Goal: Find specific page/section: Find specific page/section

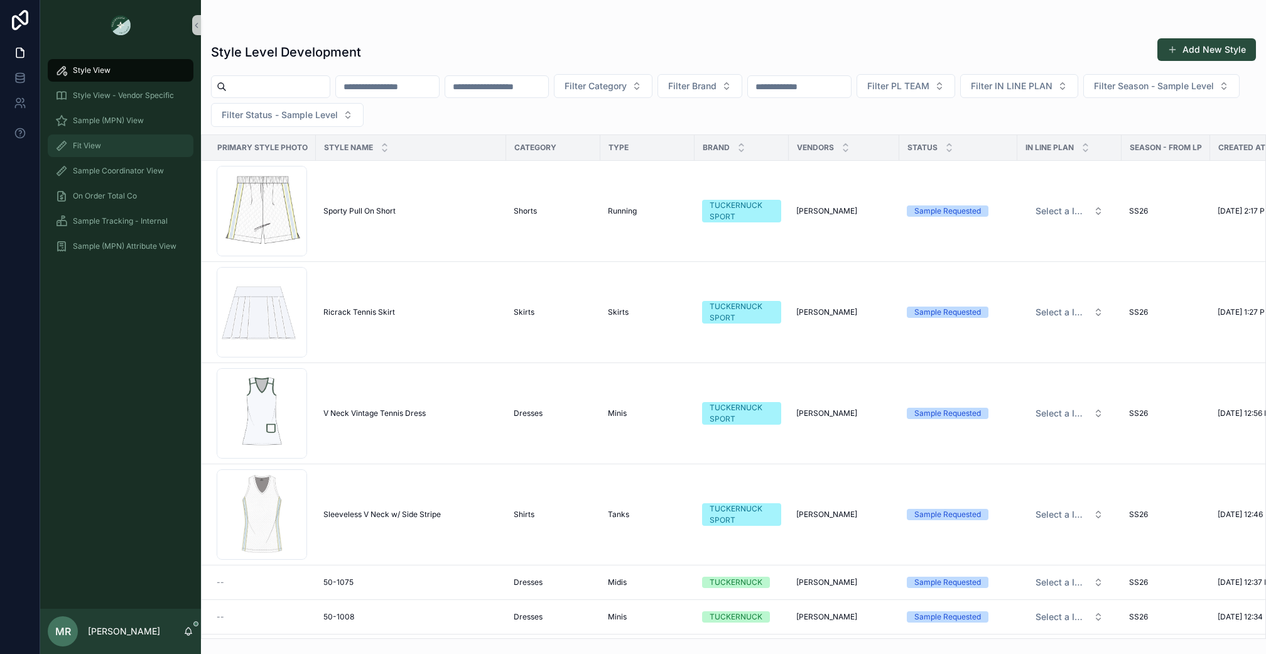
click at [78, 153] on div "Fit View" at bounding box center [120, 146] width 131 height 20
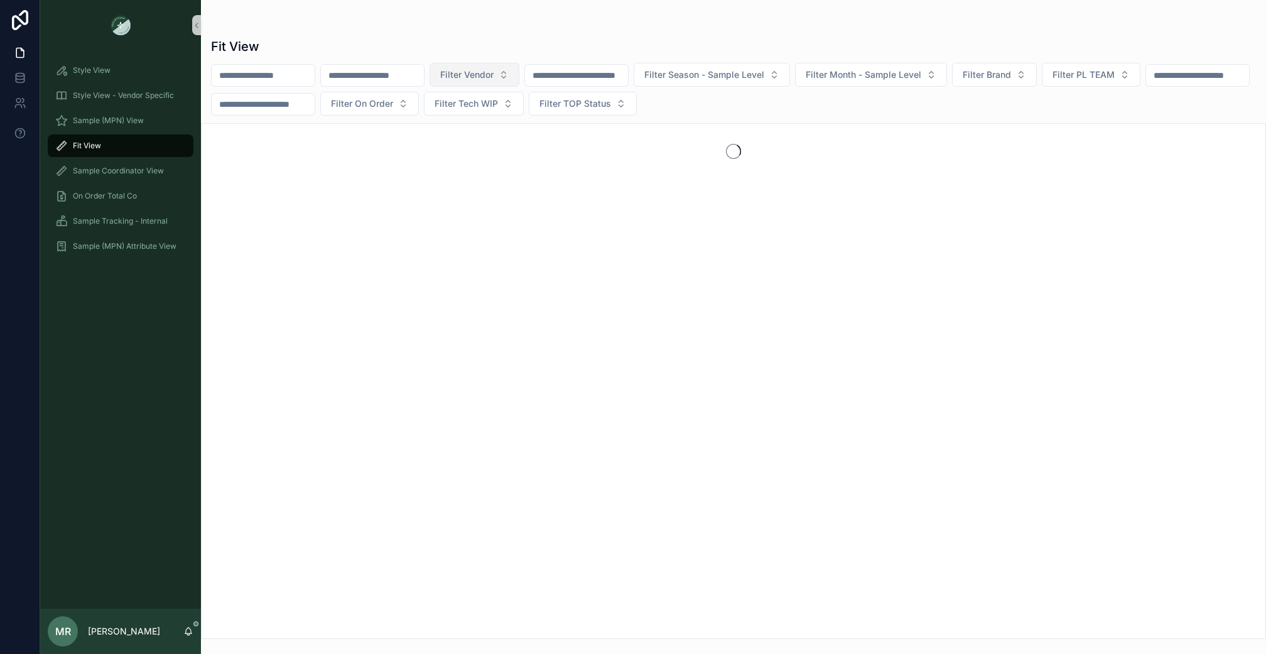
click at [494, 74] on span "Filter Vendor" at bounding box center [466, 74] width 53 height 13
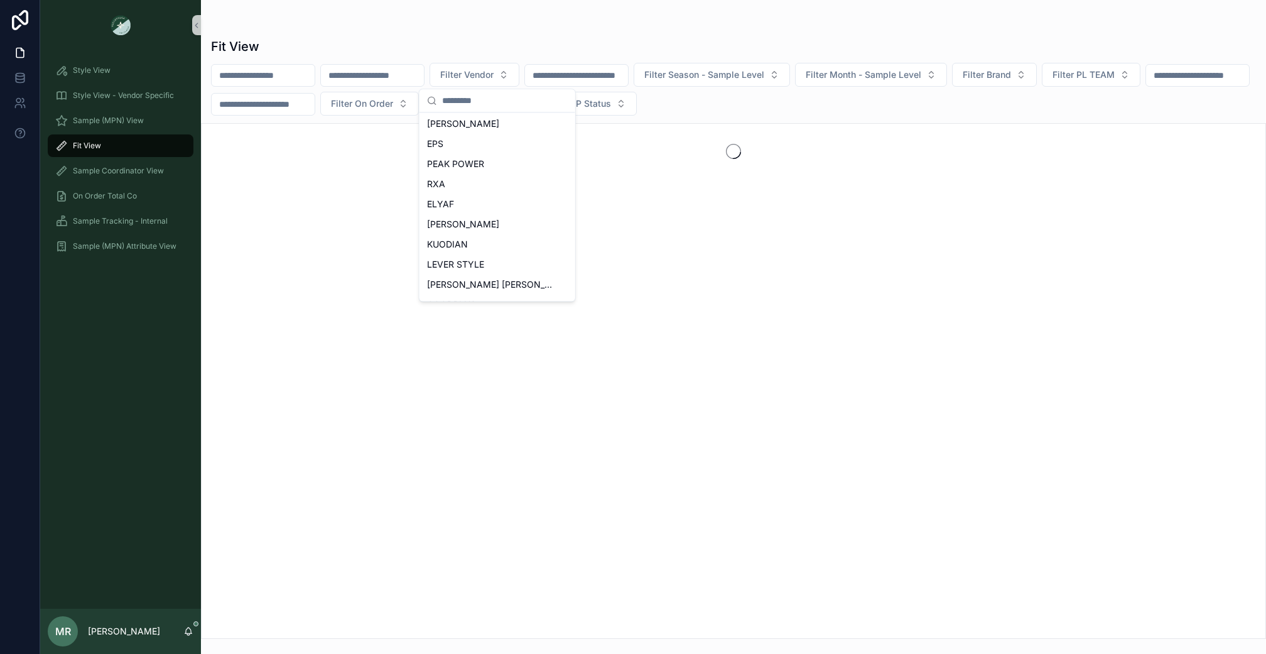
scroll to position [560, 0]
click at [474, 286] on span "WILLOW&ELLE" at bounding box center [458, 288] width 62 height 13
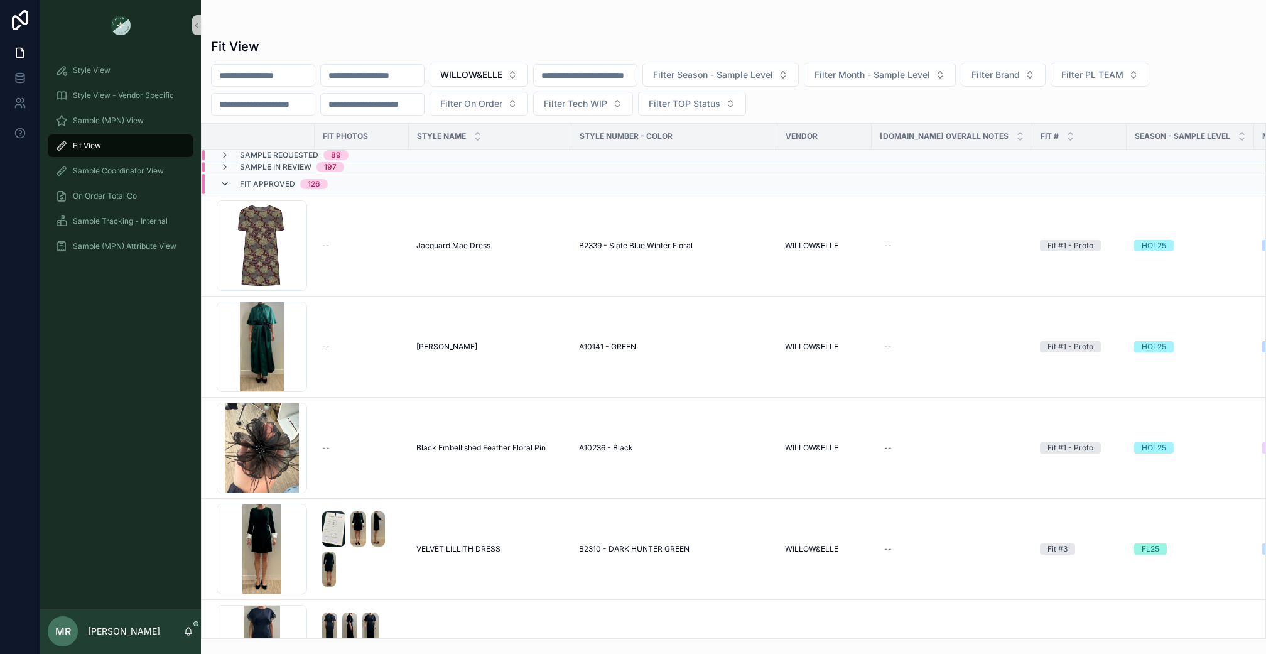
click at [226, 181] on icon "scrollable content" at bounding box center [225, 184] width 10 height 10
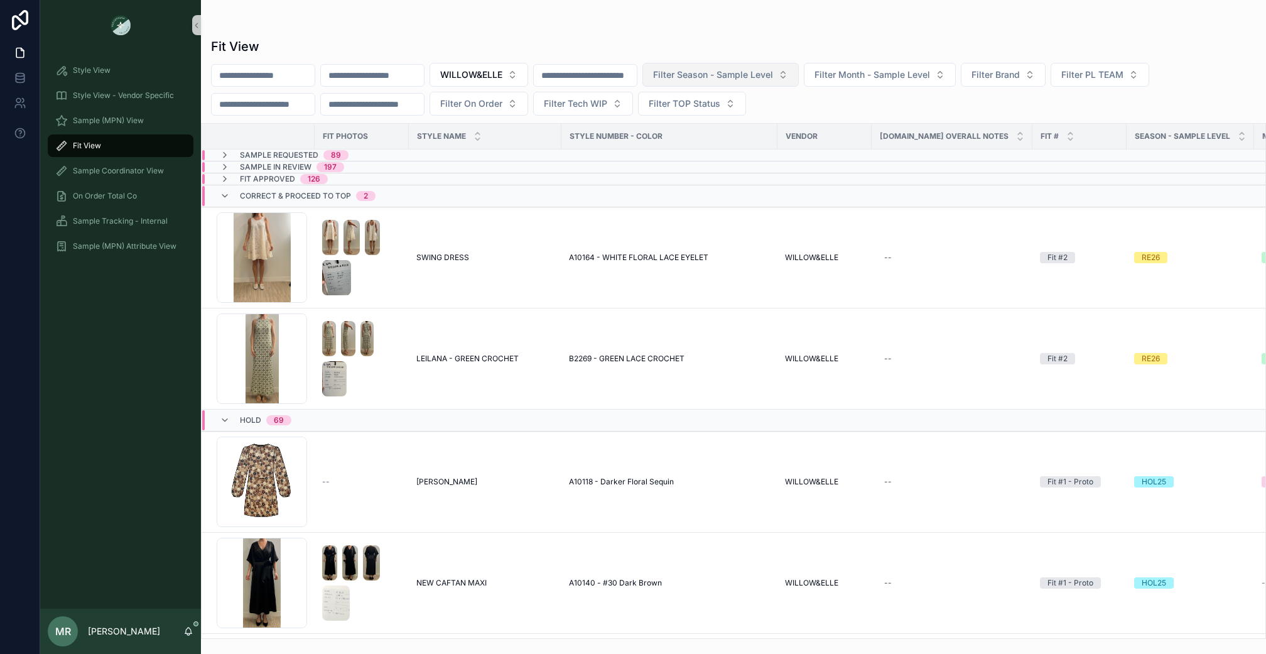
click at [799, 72] on button "Filter Season - Sample Level" at bounding box center [720, 75] width 156 height 24
click at [712, 124] on div "SS26" at bounding box center [753, 125] width 151 height 20
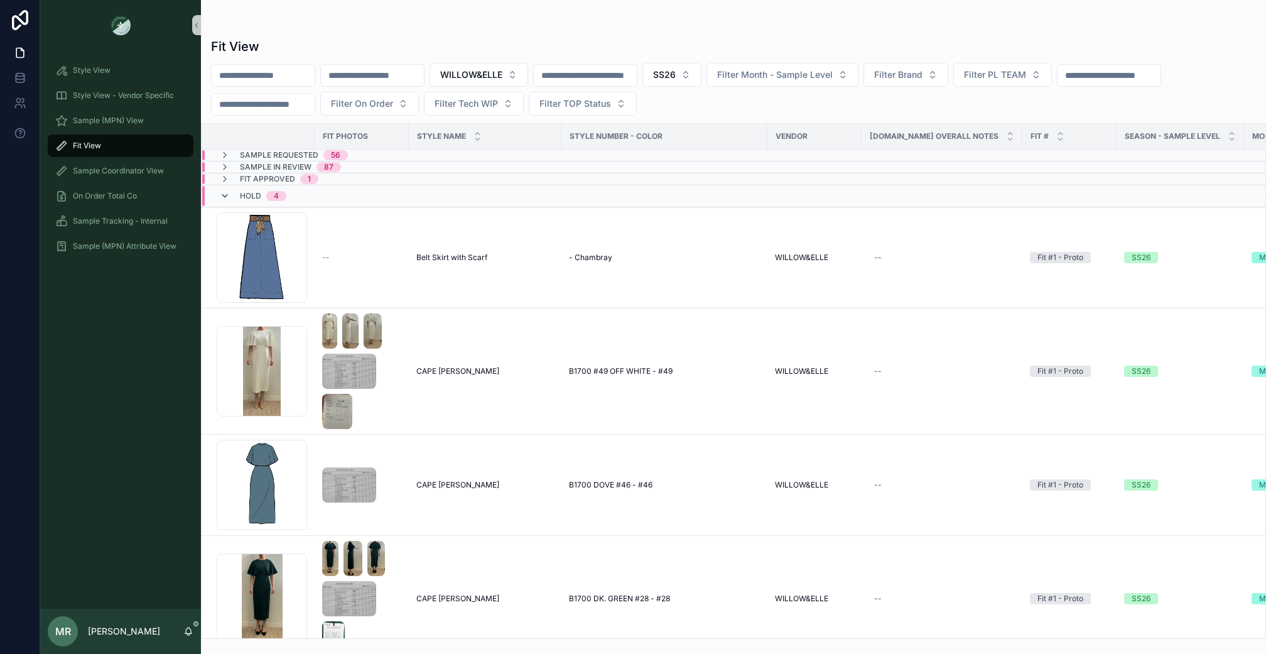
click at [225, 197] on icon "scrollable content" at bounding box center [225, 196] width 10 height 10
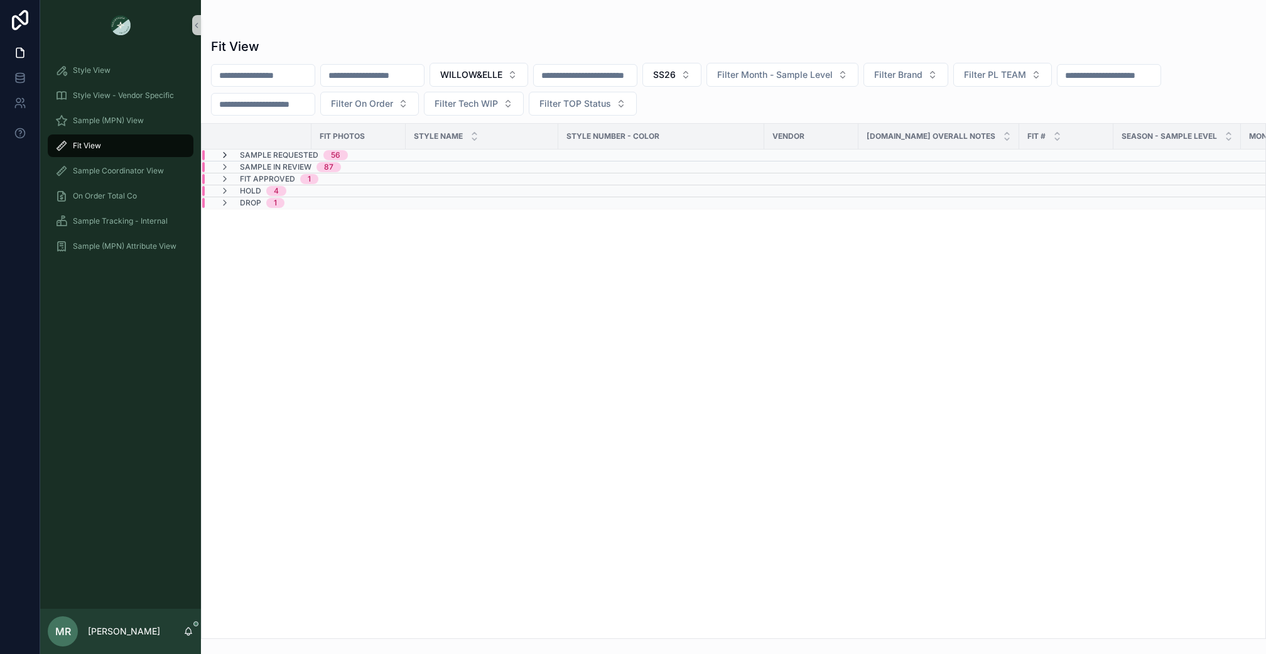
click at [223, 154] on icon "scrollable content" at bounding box center [225, 155] width 10 height 10
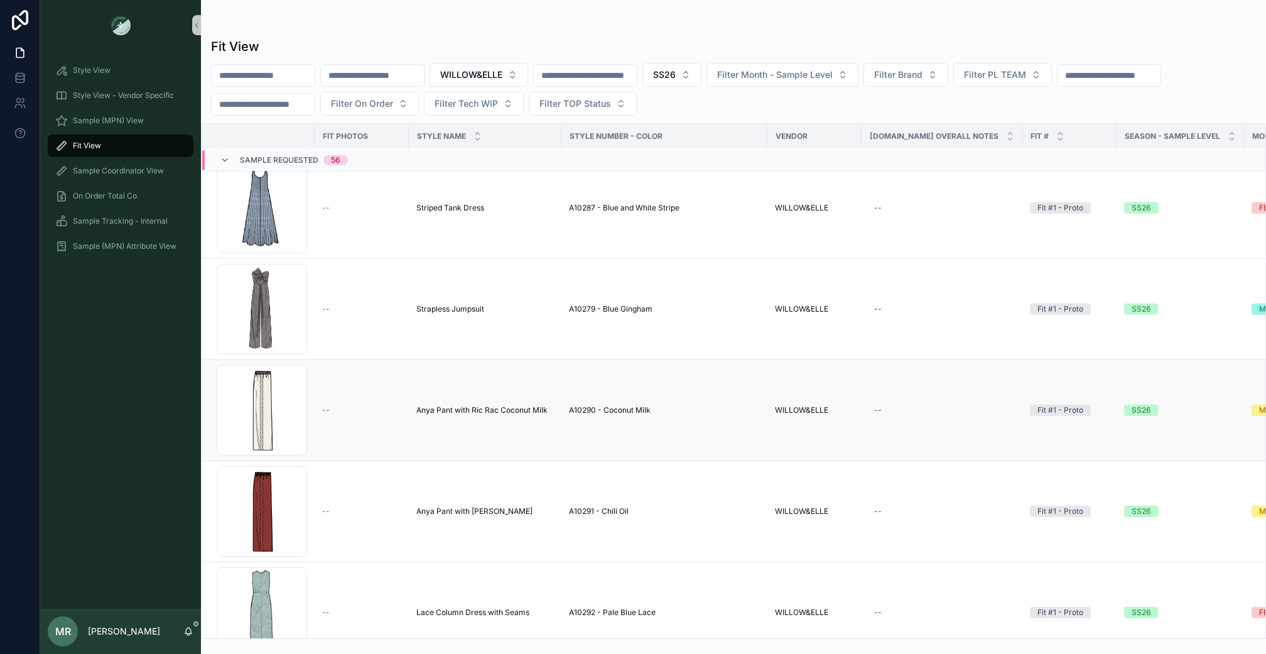
scroll to position [169, 0]
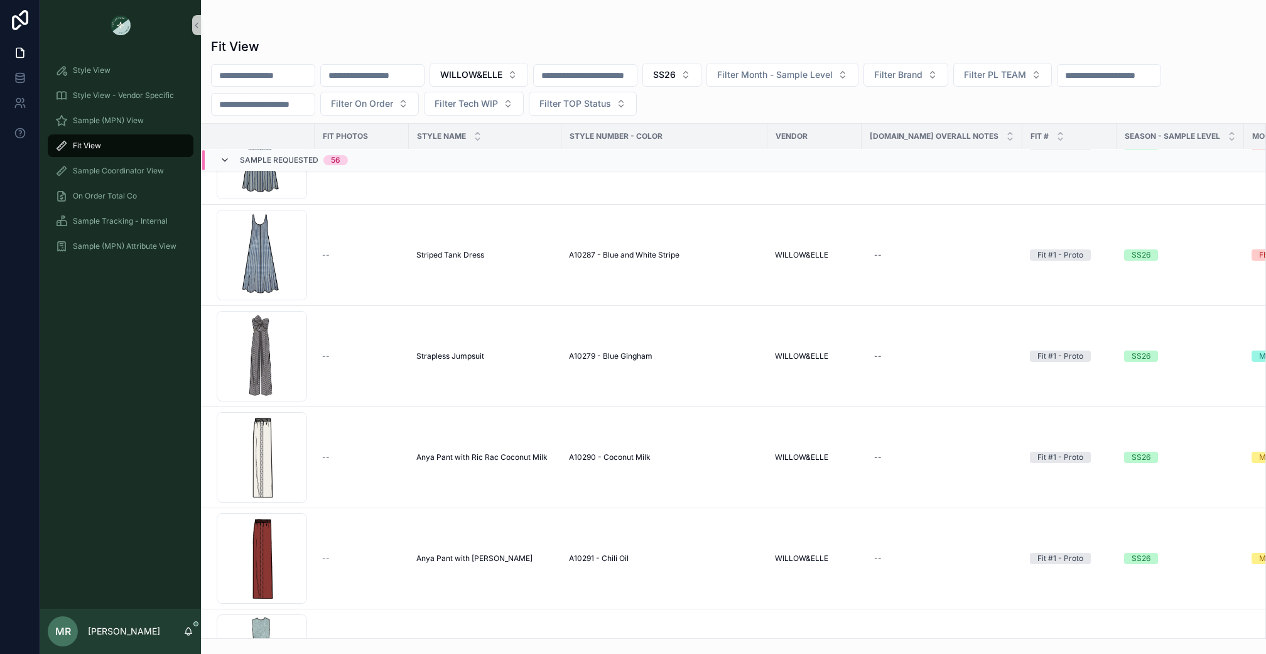
click at [222, 158] on icon "scrollable content" at bounding box center [225, 160] width 10 height 10
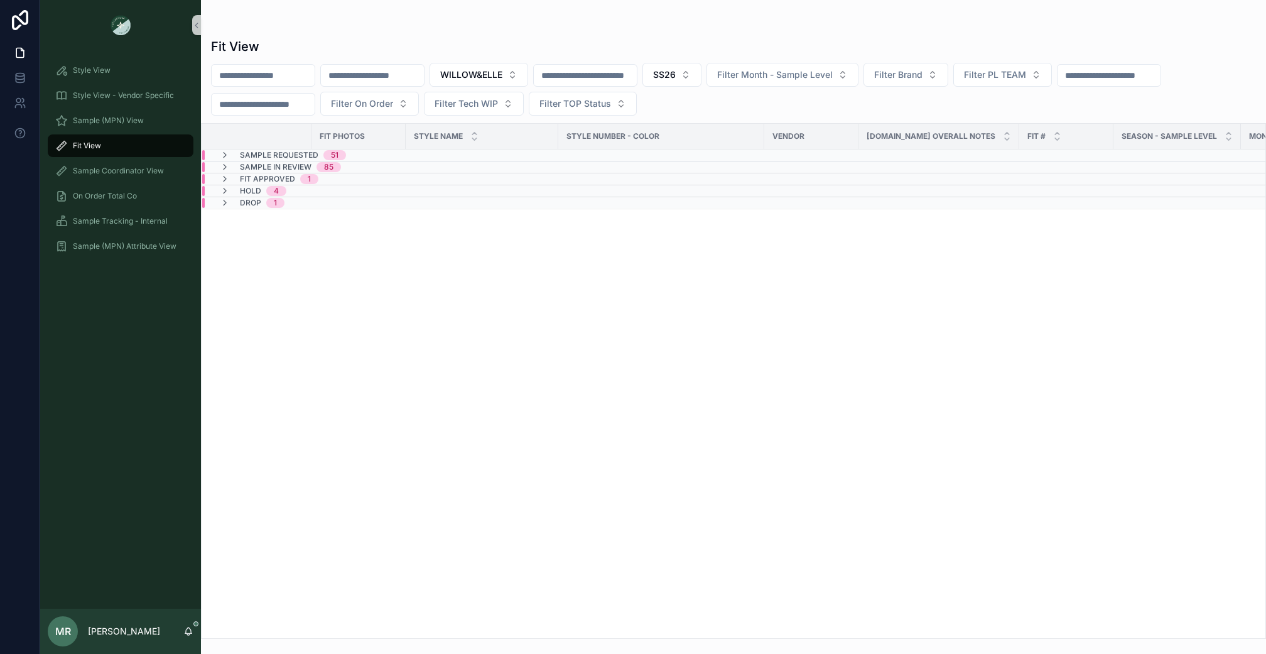
click at [289, 154] on span "Sample Requested" at bounding box center [279, 155] width 78 height 10
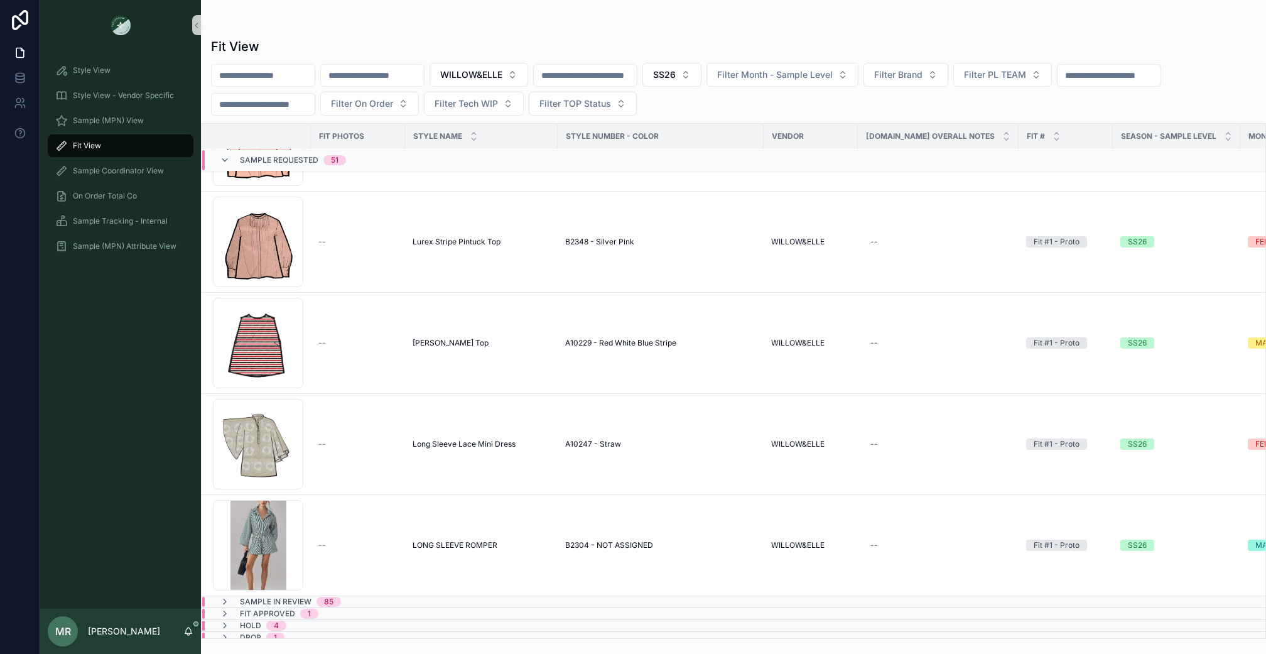
scroll to position [4750, 4]
